Goal: Navigation & Orientation: Find specific page/section

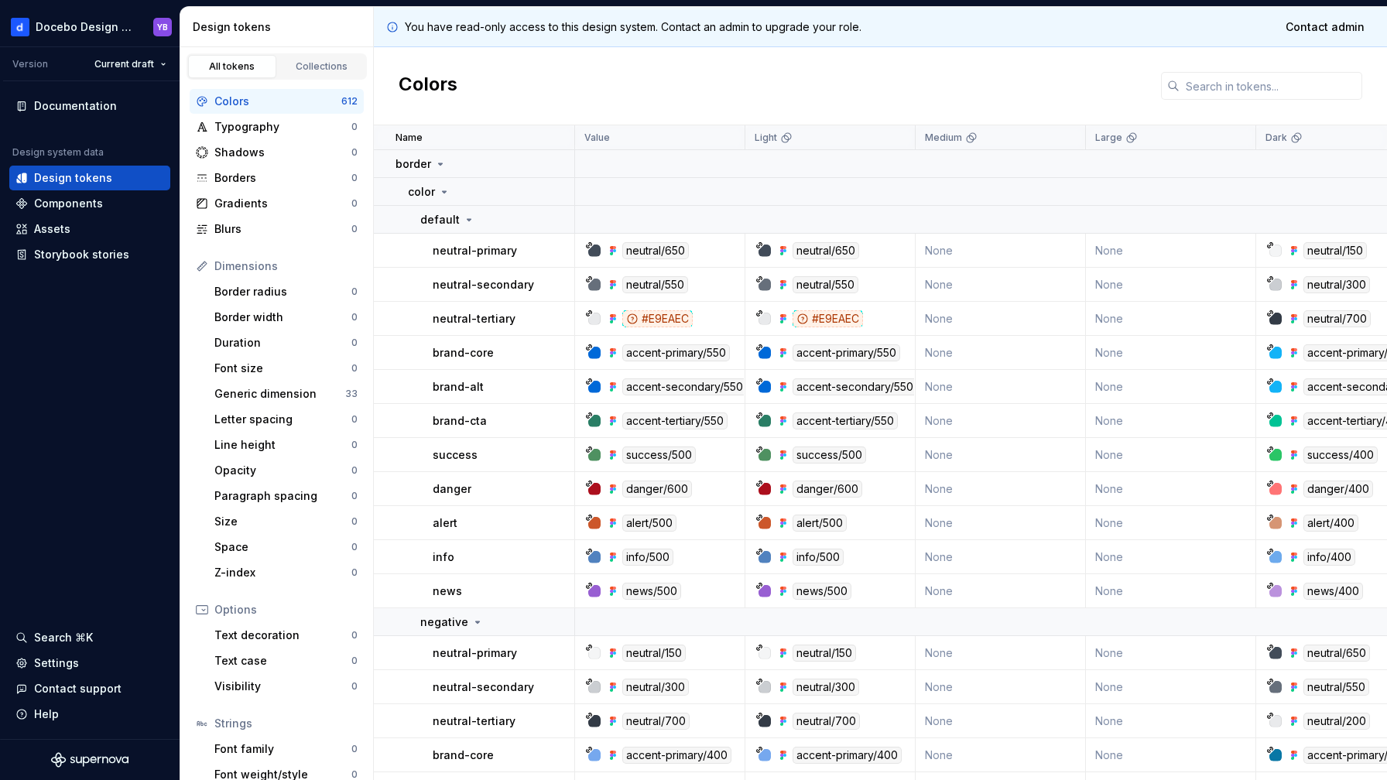
click at [260, 105] on div "Colors" at bounding box center [277, 101] width 127 height 15
click at [251, 135] on div "Typography 0" at bounding box center [277, 127] width 174 height 25
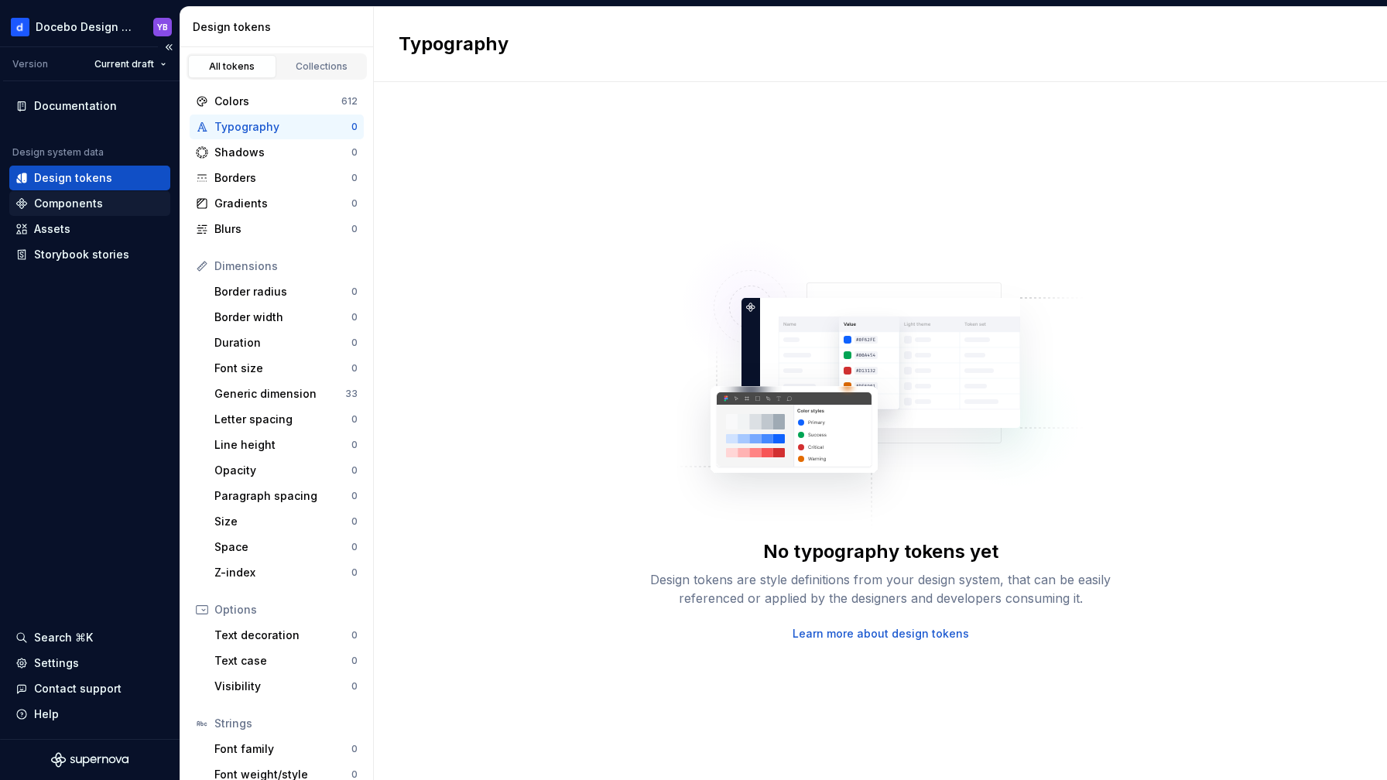
click at [76, 199] on div "Components" at bounding box center [68, 203] width 69 height 15
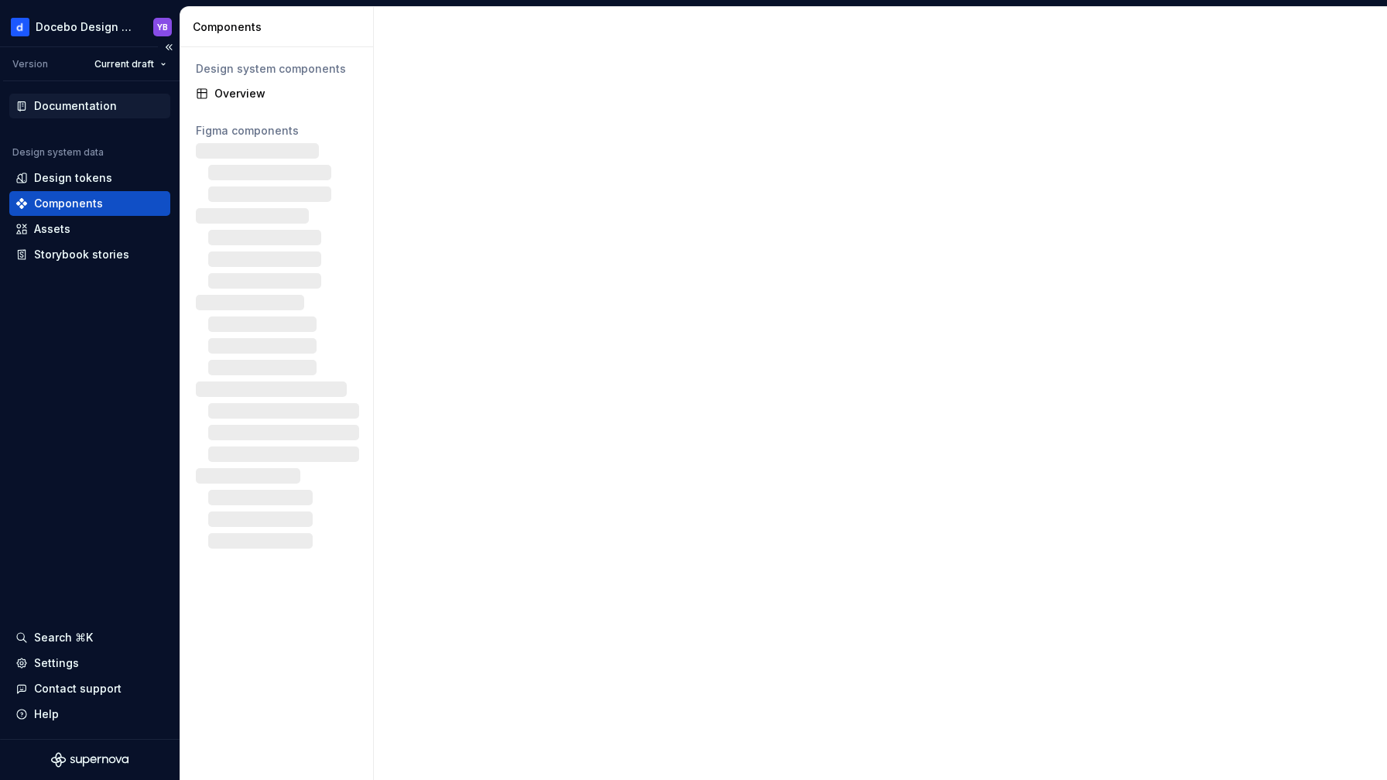
click at [89, 108] on div "Documentation" at bounding box center [75, 105] width 83 height 15
click at [75, 105] on div "Documentation" at bounding box center [75, 105] width 83 height 15
